Goal: Information Seeking & Learning: Learn about a topic

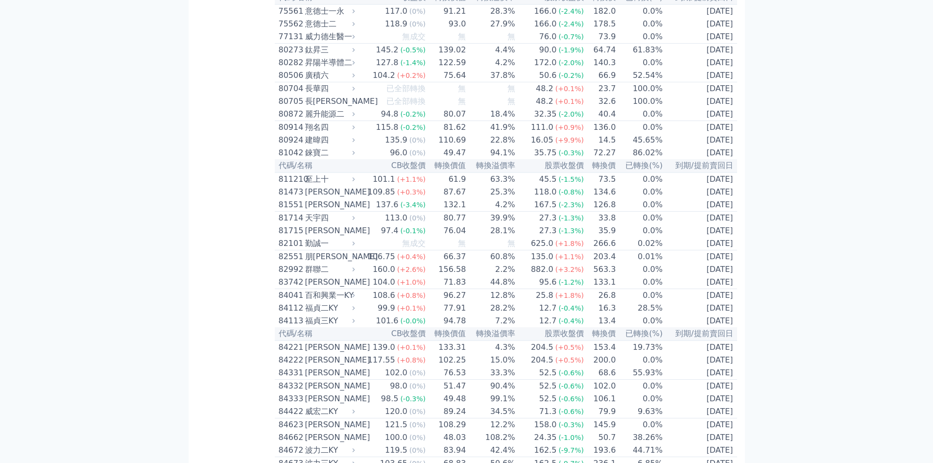
scroll to position [4965, 0]
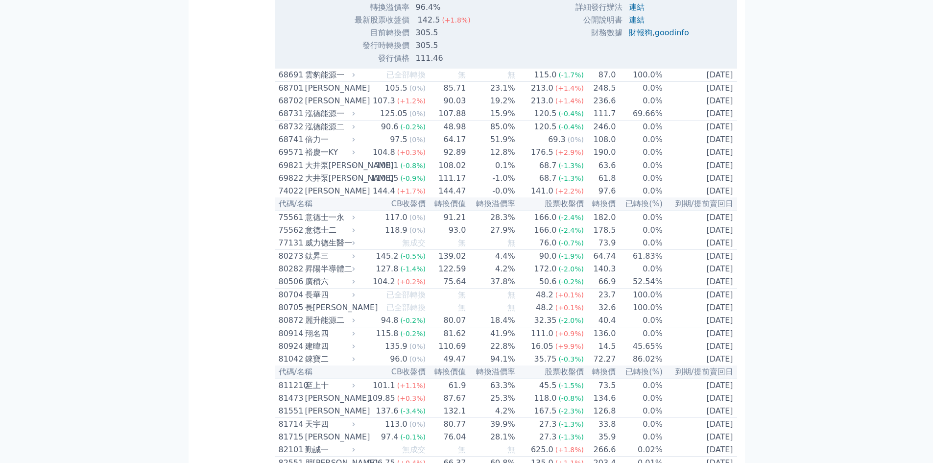
scroll to position [5096, 0]
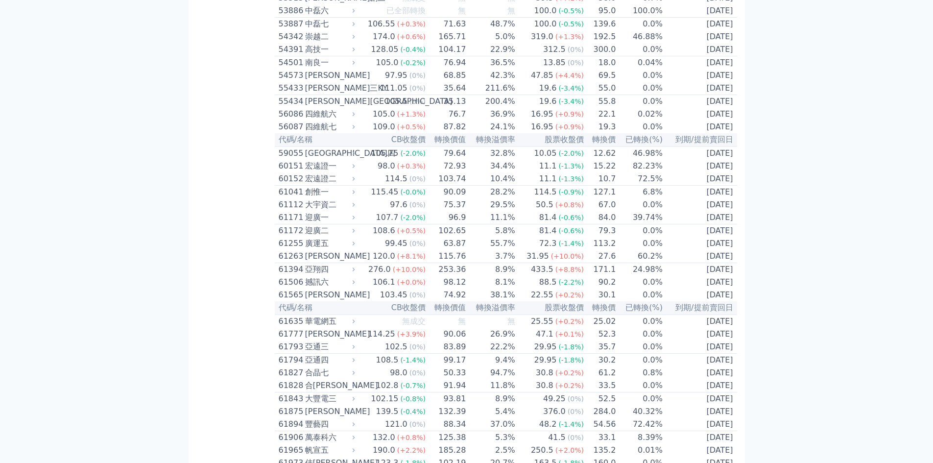
scroll to position [3267, 0]
